Goal: Task Accomplishment & Management: Use online tool/utility

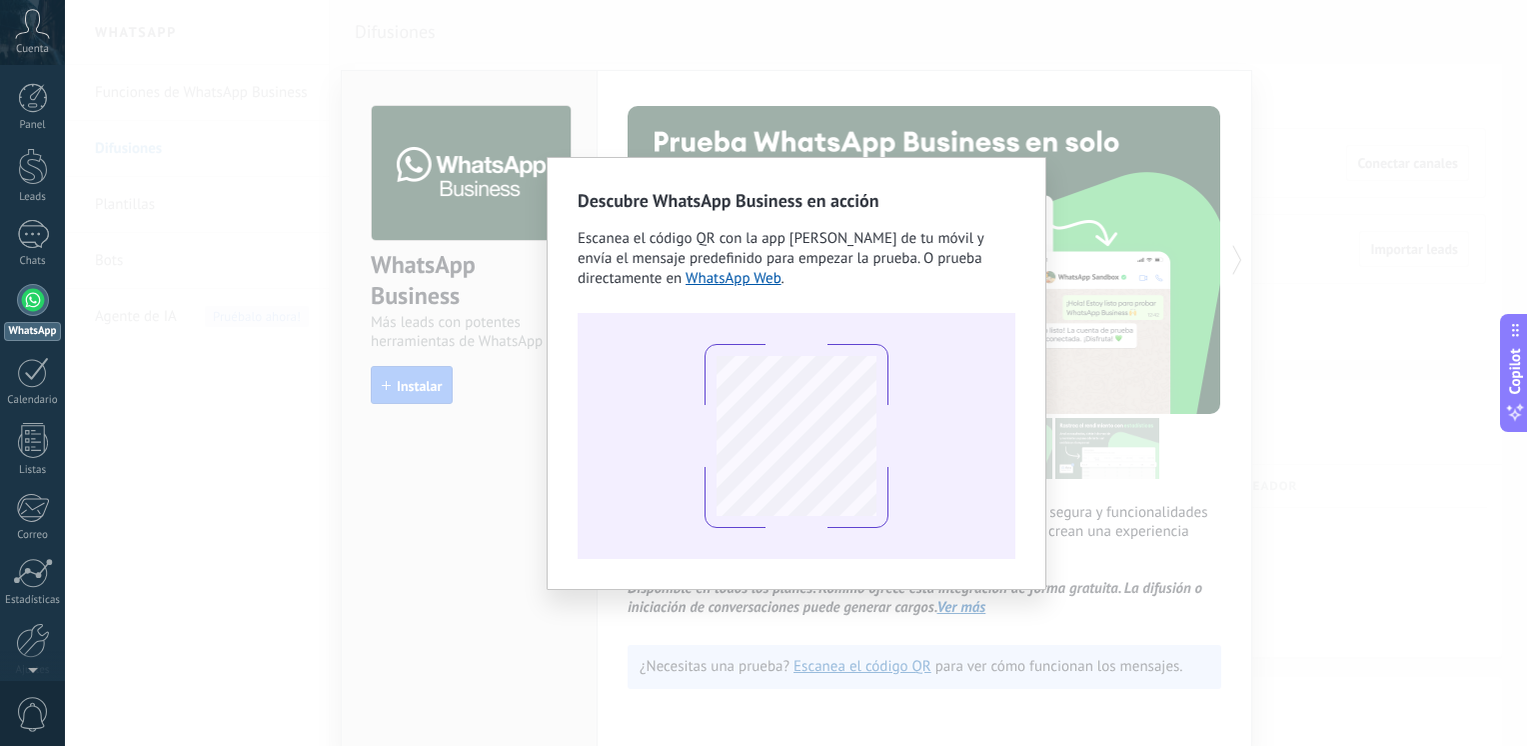
scroll to position [2, 0]
click at [1298, 239] on div "Descubre WhatsApp Business en acción Escanea el código QR con la app [PERSON_NA…" at bounding box center [796, 373] width 1462 height 746
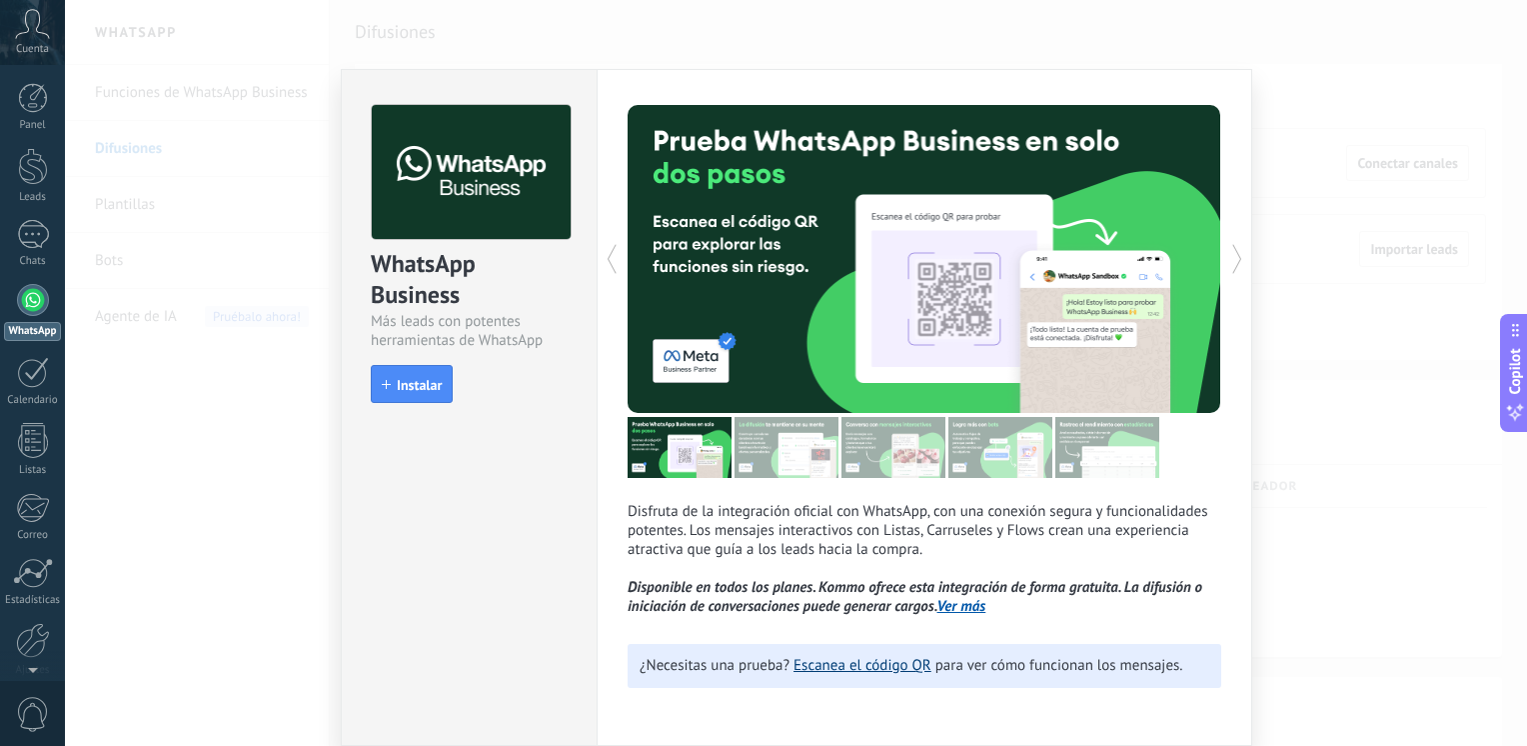
click at [885, 669] on link "Escanea el código QR" at bounding box center [863, 665] width 138 height 19
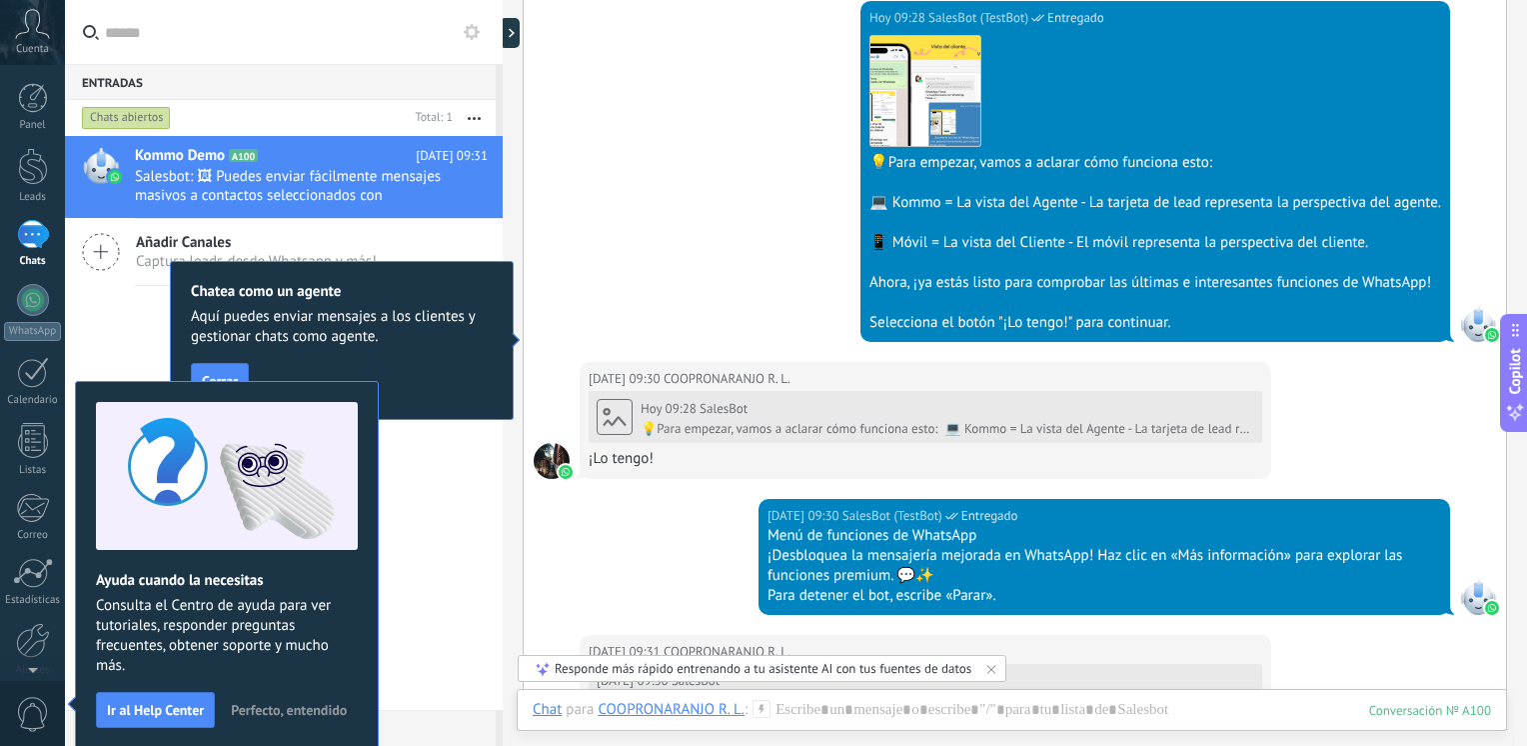
scroll to position [1954, 0]
